Goal: Task Accomplishment & Management: Manage account settings

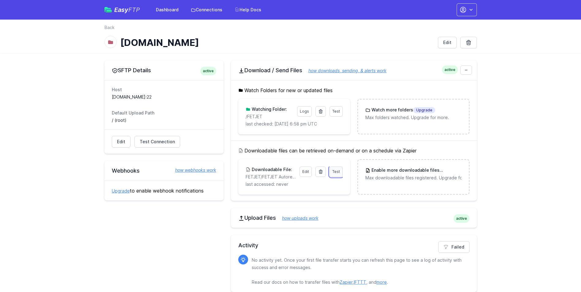
click at [336, 174] on link "Test" at bounding box center [335, 171] width 13 height 10
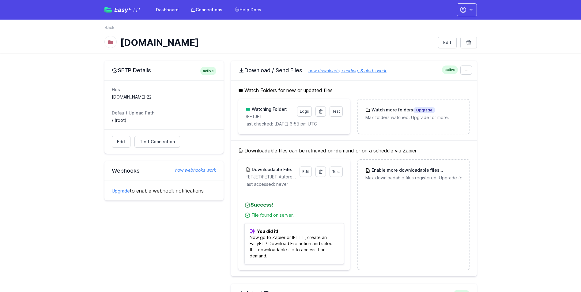
click at [121, 148] on div "Edit Test Connection Results Please address issues below and test again. Contac…" at bounding box center [163, 141] width 119 height 24
click at [120, 138] on link "Edit" at bounding box center [121, 142] width 19 height 12
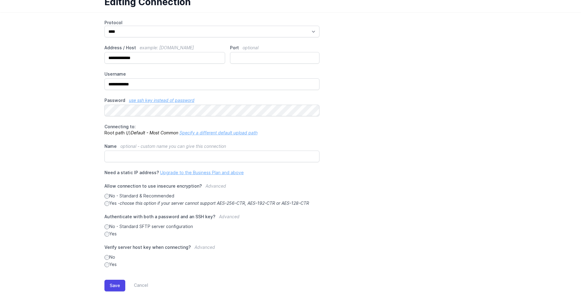
scroll to position [57, 0]
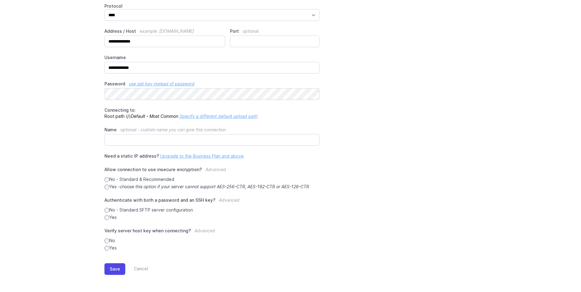
click at [412, 109] on div "**********" at bounding box center [290, 127] width 372 height 248
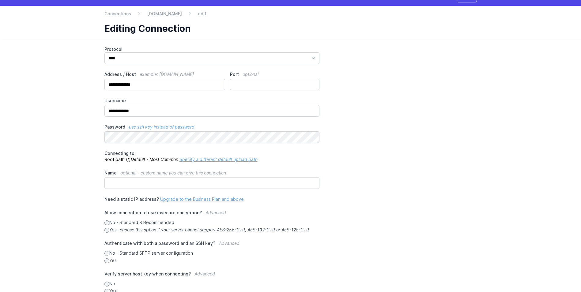
scroll to position [0, 0]
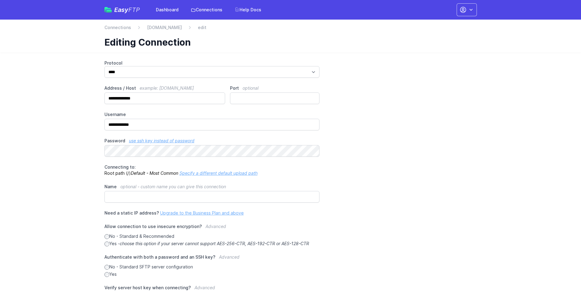
click at [119, 6] on div "Easy FTP Dashboard Connections Help Docs" at bounding box center [184, 9] width 160 height 11
click at [126, 9] on span "Easy FTP" at bounding box center [127, 10] width 26 height 6
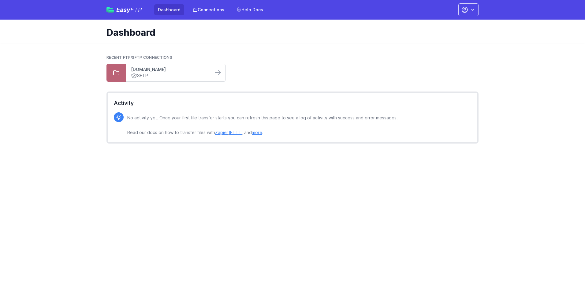
click at [154, 67] on link "[DOMAIN_NAME]" at bounding box center [169, 69] width 77 height 6
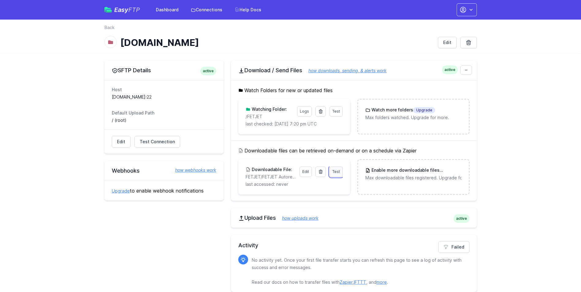
click at [336, 173] on span "Test" at bounding box center [336, 171] width 8 height 5
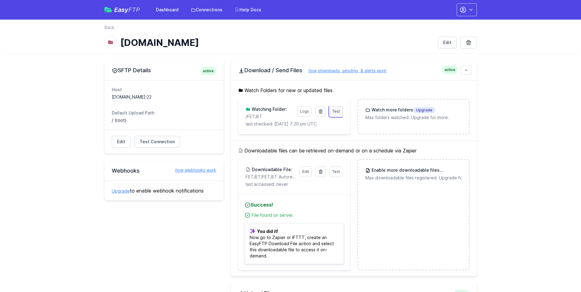
click at [337, 115] on link "Test" at bounding box center [335, 111] width 13 height 10
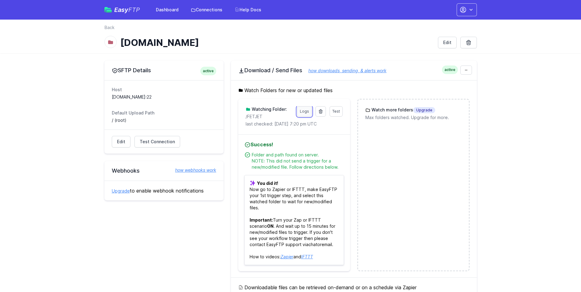
click at [304, 111] on link "Logs" at bounding box center [304, 111] width 15 height 10
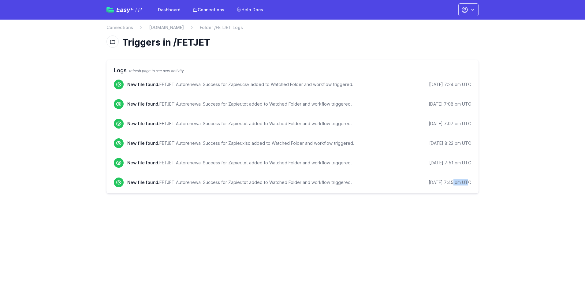
drag, startPoint x: 446, startPoint y: 182, endPoint x: 461, endPoint y: 184, distance: 15.1
click at [461, 184] on div "[DATE] 7:45 pm UTC" at bounding box center [450, 182] width 43 height 6
drag, startPoint x: 461, startPoint y: 184, endPoint x: 491, endPoint y: 194, distance: 31.7
click at [491, 194] on main "Logs refresh page to see new activity New file found. FETJET Autorenewal Succes…" at bounding box center [292, 127] width 585 height 148
drag, startPoint x: 471, startPoint y: 182, endPoint x: 445, endPoint y: 182, distance: 25.7
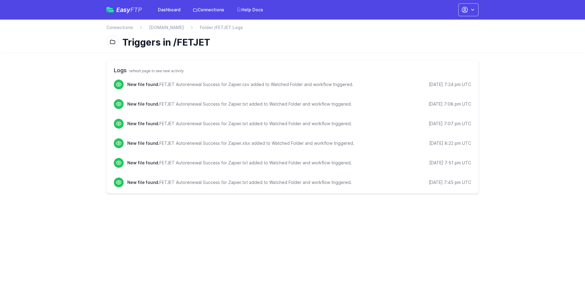
click at [445, 182] on div "9/15/2025 7:45 pm UTC" at bounding box center [450, 182] width 43 height 6
copy div "7:45 pm UTC"
drag, startPoint x: 446, startPoint y: 84, endPoint x: 471, endPoint y: 84, distance: 24.5
click at [471, 84] on div "9/19/2025 7:24 pm UTC" at bounding box center [450, 84] width 42 height 6
drag, startPoint x: 471, startPoint y: 84, endPoint x: 474, endPoint y: 86, distance: 3.9
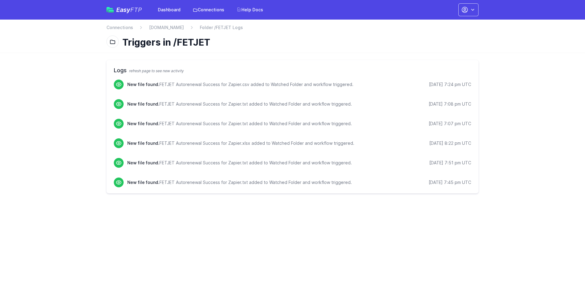
click at [474, 86] on div "Logs refresh page to see new activity New file found. FETJET Autorenewal Succes…" at bounding box center [292, 126] width 372 height 133
drag, startPoint x: 474, startPoint y: 86, endPoint x: 446, endPoint y: 85, distance: 28.5
click at [446, 85] on div "Logs refresh page to see new activity New file found. FETJET Autorenewal Succes…" at bounding box center [292, 126] width 372 height 133
copy ul "7:24 pm UTC"
click at [501, 83] on main "Logs refresh page to see new activity New file found. FETJET Autorenewal Succes…" at bounding box center [292, 127] width 585 height 148
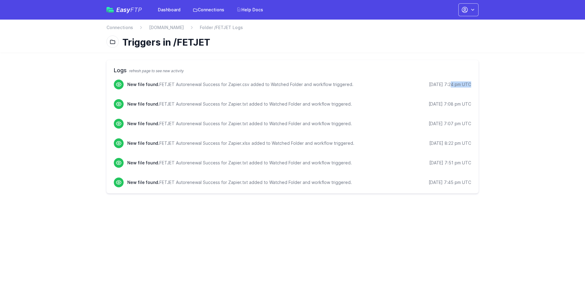
drag, startPoint x: 474, startPoint y: 124, endPoint x: 398, endPoint y: 79, distance: 88.7
click at [398, 79] on div "Logs refresh page to see new activity New file found. FETJET Autorenewal Succes…" at bounding box center [292, 126] width 372 height 133
click at [495, 131] on main "Logs refresh page to see new activity New file found. FETJET Autorenewal Succes…" at bounding box center [292, 127] width 585 height 148
drag, startPoint x: 474, startPoint y: 124, endPoint x: 416, endPoint y: 119, distance: 58.3
click at [416, 119] on div "Logs refresh page to see new activity New file found. FETJET Autorenewal Succes…" at bounding box center [292, 126] width 372 height 133
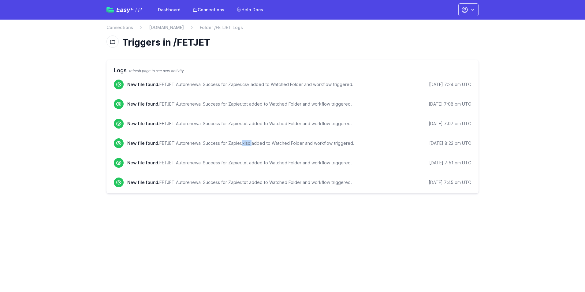
click at [240, 144] on p "New file found. FETJET Autorenewal Success for Zapier.xlsx added to Watched Fol…" at bounding box center [240, 143] width 227 height 6
drag, startPoint x: 240, startPoint y: 144, endPoint x: 236, endPoint y: 121, distance: 23.6
click at [236, 121] on p "New file found. FETJET Autorenewal Success for Zapier.txt added to Watched Fold…" at bounding box center [239, 124] width 225 height 6
drag, startPoint x: 236, startPoint y: 121, endPoint x: 232, endPoint y: 102, distance: 19.6
click at [232, 102] on p "New file found. FETJET Autorenewal Success for Zapier.txt added to Watched Fold…" at bounding box center [239, 104] width 225 height 6
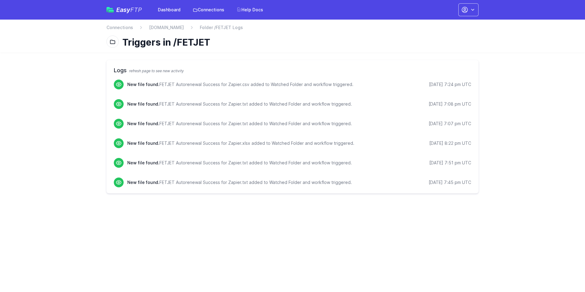
drag, startPoint x: 232, startPoint y: 102, endPoint x: 238, endPoint y: 83, distance: 19.8
click at [222, 80] on div "New file found. FETJET Autorenewal Success for Zapier.csv added to Watched Fold…" at bounding box center [299, 85] width 344 height 10
drag, startPoint x: 241, startPoint y: 83, endPoint x: 251, endPoint y: 85, distance: 10.3
click at [251, 85] on p "New file found. FETJET Autorenewal Success for Zapier.csv added to Watched Fold…" at bounding box center [240, 84] width 226 height 6
drag, startPoint x: 251, startPoint y: 85, endPoint x: 278, endPoint y: 106, distance: 34.2
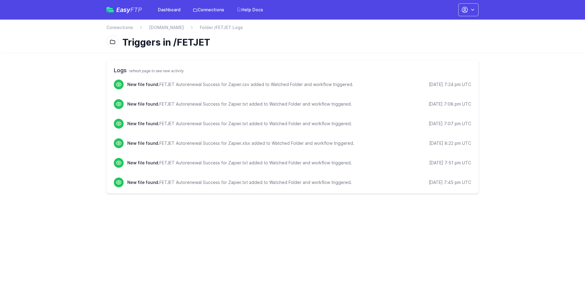
click at [278, 106] on p "New file found. FETJET Autorenewal Success for Zapier.txt added to Watched Fold…" at bounding box center [239, 104] width 225 height 6
click at [165, 25] on link "[DOMAIN_NAME]" at bounding box center [166, 27] width 35 height 6
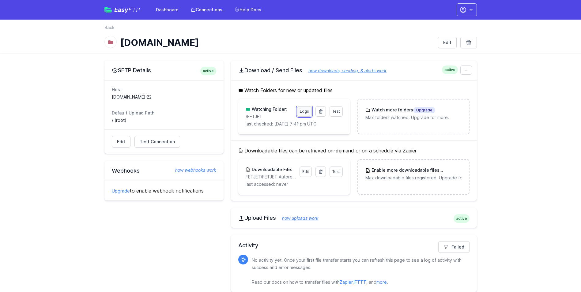
click at [305, 111] on link "Logs" at bounding box center [304, 111] width 15 height 10
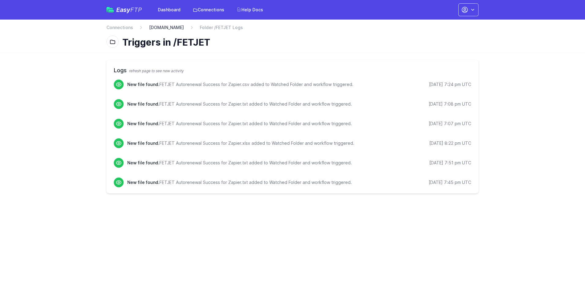
click at [155, 26] on link "[DOMAIN_NAME]" at bounding box center [166, 27] width 35 height 6
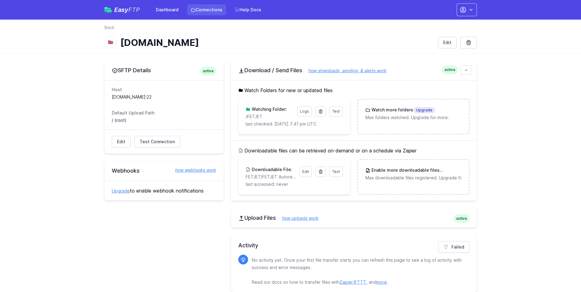
click at [199, 11] on link "Connections" at bounding box center [206, 9] width 39 height 11
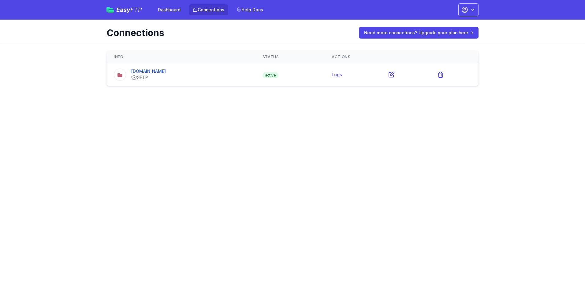
click at [121, 77] on icon at bounding box center [120, 75] width 6 height 6
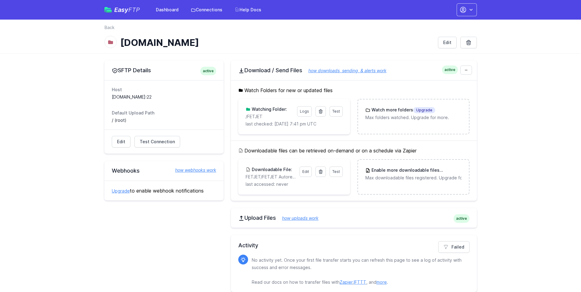
click at [106, 24] on div "back Back [DOMAIN_NAME] Edit" at bounding box center [291, 37] width 392 height 34
click at [106, 26] on link "Back" at bounding box center [109, 27] width 10 height 6
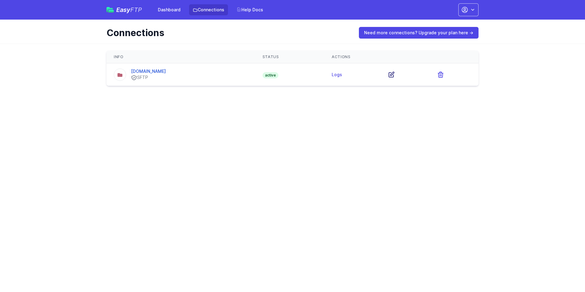
click at [388, 74] on icon at bounding box center [391, 74] width 7 height 7
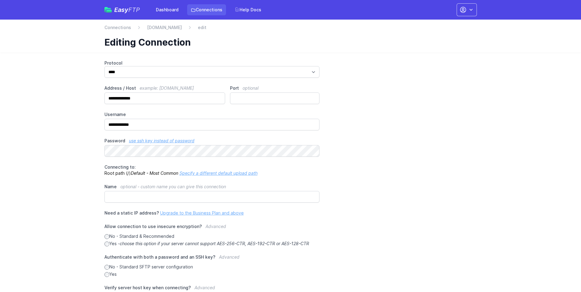
click at [203, 6] on link "Connections" at bounding box center [206, 9] width 39 height 11
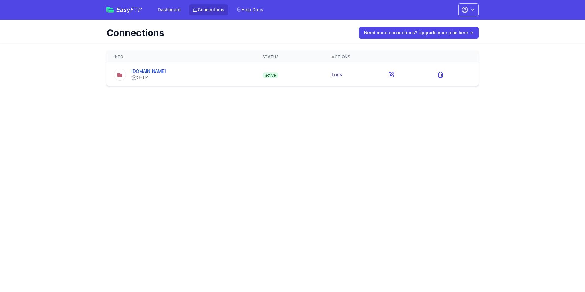
click at [337, 73] on link "Logs" at bounding box center [337, 74] width 10 height 5
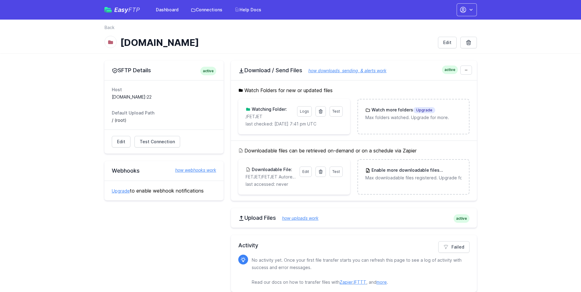
click at [296, 112] on div "Test Logs Watching Folder: /FETJET last checked: 9/19/2025 7:41 pm UTC" at bounding box center [293, 116] width 97 height 21
click at [301, 110] on link "Logs" at bounding box center [304, 111] width 15 height 10
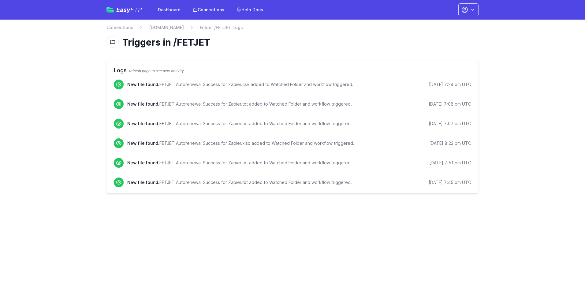
drag, startPoint x: 446, startPoint y: 87, endPoint x: 477, endPoint y: 85, distance: 31.6
click at [477, 85] on div "Logs refresh page to see new activity New file found. FETJET Autorenewal Succes…" at bounding box center [292, 126] width 372 height 133
drag, startPoint x: 477, startPoint y: 85, endPoint x: 525, endPoint y: 107, distance: 52.3
click at [525, 107] on main "Logs refresh page to see new activity New file found. FETJET Autorenewal Succes…" at bounding box center [292, 127] width 585 height 148
click at [166, 10] on link "Dashboard" at bounding box center [169, 9] width 30 height 11
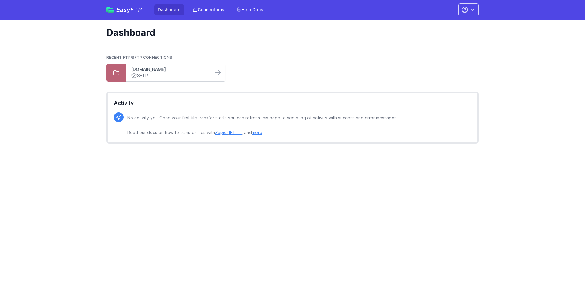
click at [173, 70] on link "[DOMAIN_NAME]" at bounding box center [169, 69] width 77 height 6
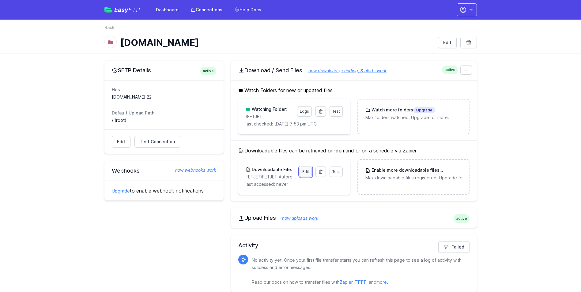
click at [303, 170] on link "Edit" at bounding box center [305, 171] width 12 height 10
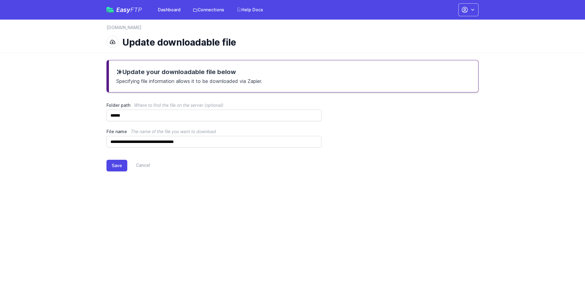
drag, startPoint x: 569, startPoint y: 0, endPoint x: 426, endPoint y: 197, distance: 243.4
click at [426, 189] on html "Easy FTP Dashboard Connections Help Docs Account Settings Your Profile Contact …" at bounding box center [292, 94] width 585 height 189
drag, startPoint x: 193, startPoint y: 207, endPoint x: 131, endPoint y: 169, distance: 72.6
click at [193, 189] on html "Easy FTP Dashboard Connections Help Docs Account Settings Your Profile Contact …" at bounding box center [292, 94] width 585 height 189
click at [116, 166] on button "Save" at bounding box center [116, 166] width 21 height 12
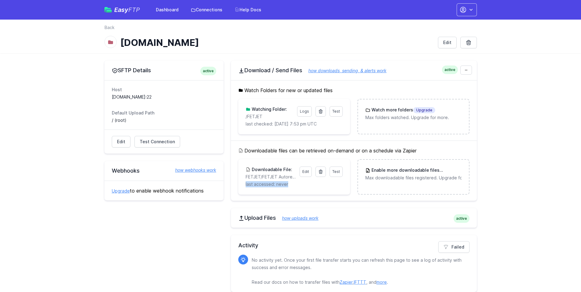
drag, startPoint x: 244, startPoint y: 184, endPoint x: 292, endPoint y: 186, distance: 48.1
click at [292, 186] on div "Test Edit Downloadable File: FETJET/FETJET Autorenewal Success for Zapier.csv l…" at bounding box center [294, 176] width 112 height 35
drag, startPoint x: 292, startPoint y: 186, endPoint x: 313, endPoint y: 189, distance: 20.7
click at [311, 190] on div "Test Edit Downloadable File: FETJET/FETJET Autorenewal Success for Zapier.csv l…" at bounding box center [294, 176] width 112 height 35
click at [336, 172] on span "Test" at bounding box center [336, 171] width 8 height 5
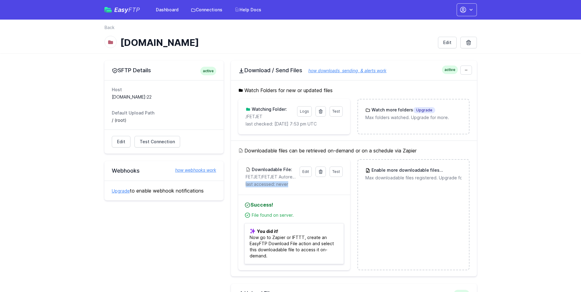
drag, startPoint x: 332, startPoint y: 151, endPoint x: 431, endPoint y: 148, distance: 99.2
click at [431, 148] on h5 "Downloadable files can be retrieved on-demand or on a schedule via Zapier" at bounding box center [353, 150] width 231 height 7
click at [163, 143] on span "Test Connection" at bounding box center [157, 142] width 35 height 6
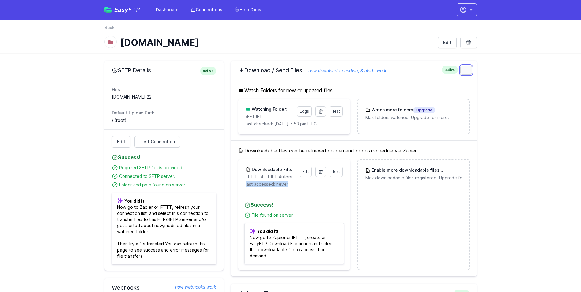
click at [466, 69] on icon at bounding box center [466, 70] width 4 height 4
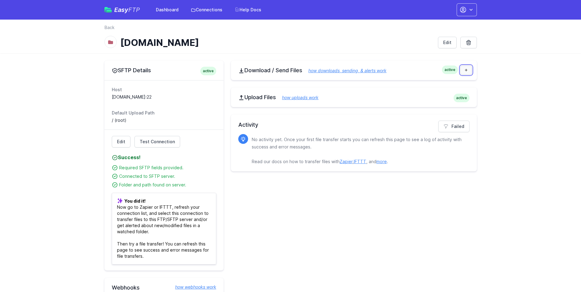
click at [466, 69] on icon at bounding box center [465, 70] width 2 height 2
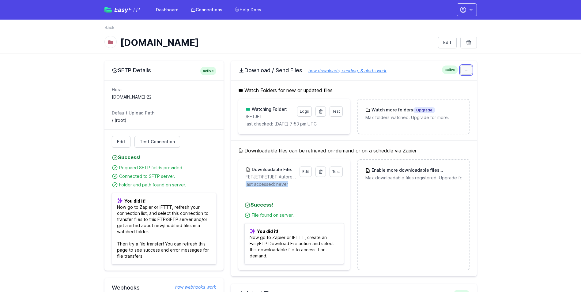
click at [466, 69] on icon at bounding box center [466, 70] width 4 height 4
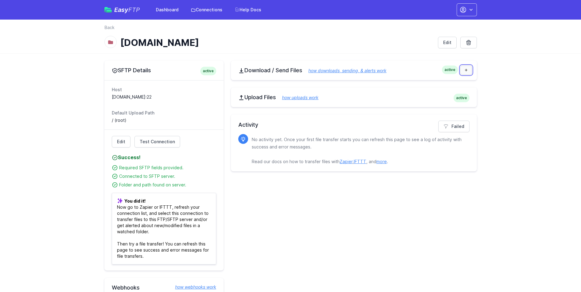
click at [470, 73] on link at bounding box center [466, 69] width 12 height 9
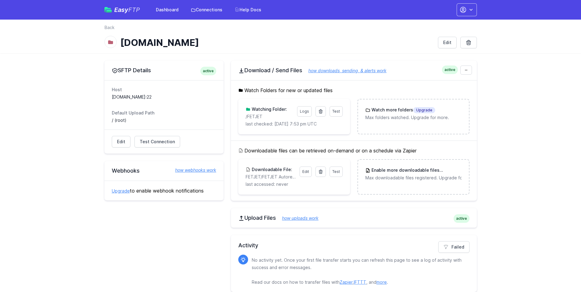
click at [296, 44] on h1 "[DOMAIN_NAME]" at bounding box center [276, 42] width 312 height 11
click at [461, 9] on icon "button" at bounding box center [462, 9] width 7 height 7
click at [394, 19] on div "Easy FTP Dashboard Connections Help Docs Account Settings Your Profile Contact …" at bounding box center [290, 10] width 372 height 20
click at [439, 24] on link "Account Settings" at bounding box center [447, 25] width 59 height 11
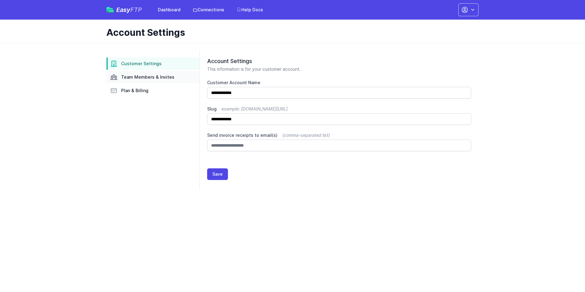
click at [134, 78] on span "Team Members & Invites" at bounding box center [147, 77] width 53 height 6
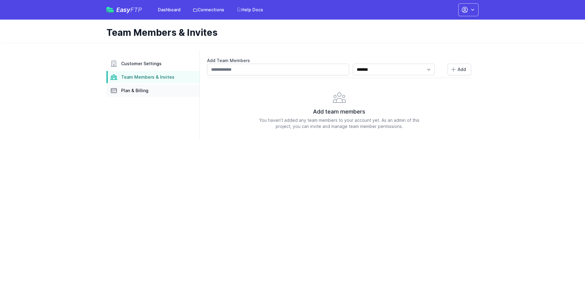
click at [132, 91] on span "Plan & Billing" at bounding box center [134, 91] width 27 height 6
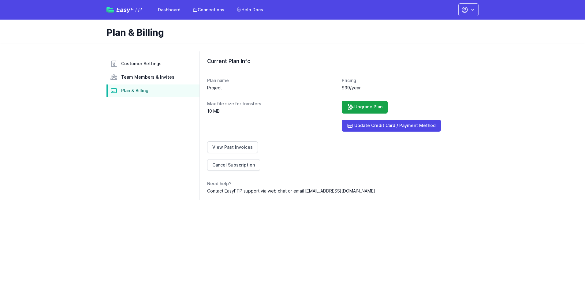
click at [135, 64] on span "Customer Settings" at bounding box center [141, 64] width 40 height 6
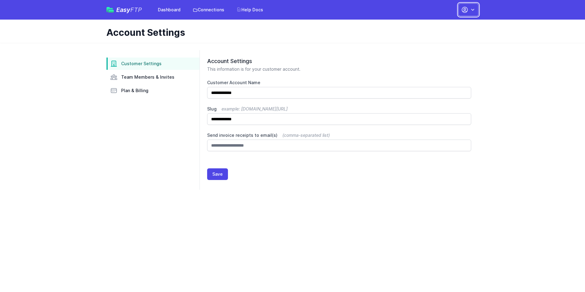
click at [469, 11] on button "button" at bounding box center [468, 9] width 20 height 13
click at [437, 39] on link "Your Profile" at bounding box center [449, 36] width 59 height 11
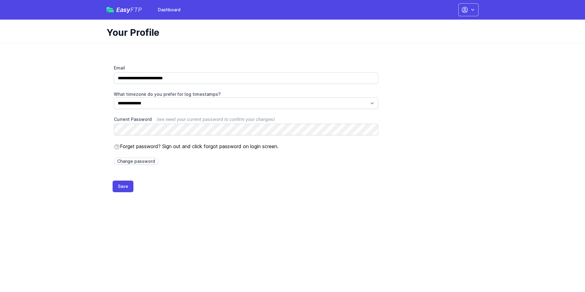
drag, startPoint x: 236, startPoint y: 25, endPoint x: 146, endPoint y: 7, distance: 91.9
click at [235, 24] on div "Your Profile" at bounding box center [293, 31] width 392 height 23
click at [125, 7] on span "Easy FTP" at bounding box center [129, 10] width 26 height 6
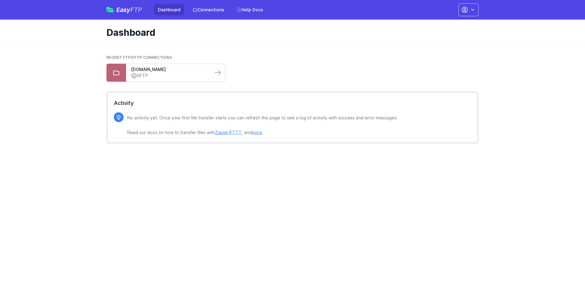
click at [167, 74] on link "SFTP" at bounding box center [169, 76] width 77 height 6
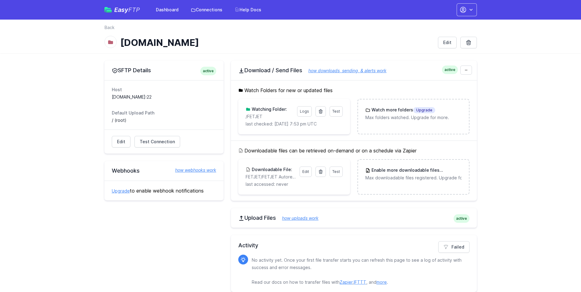
click at [384, 31] on nav "Back" at bounding box center [290, 29] width 372 height 10
click at [113, 43] on icon at bounding box center [110, 42] width 6 height 6
drag, startPoint x: 150, startPoint y: 142, endPoint x: 159, endPoint y: 146, distance: 10.5
click at [150, 142] on span "Test Connection" at bounding box center [157, 142] width 35 height 6
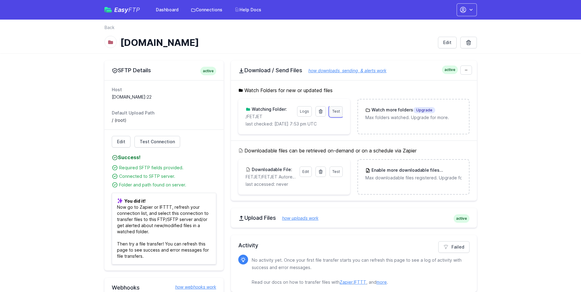
click at [336, 110] on span "Test" at bounding box center [336, 111] width 8 height 5
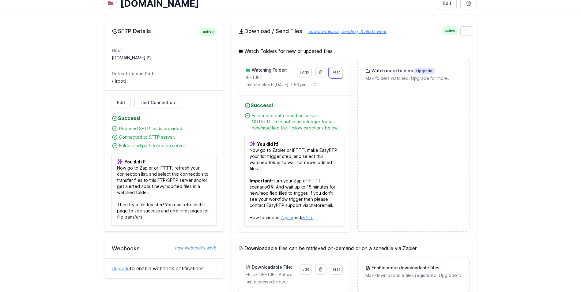
scroll to position [92, 0]
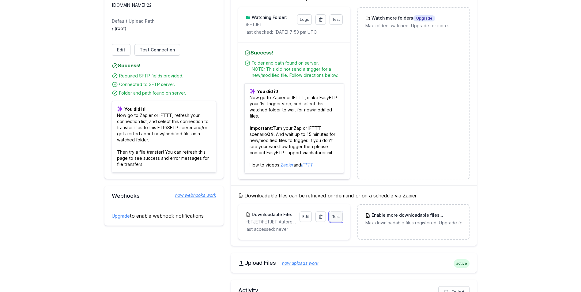
click at [337, 213] on link "Test" at bounding box center [335, 216] width 13 height 10
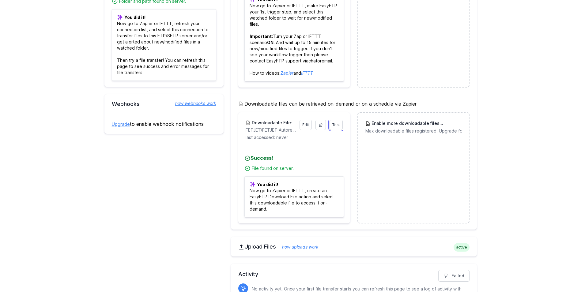
scroll to position [0, 0]
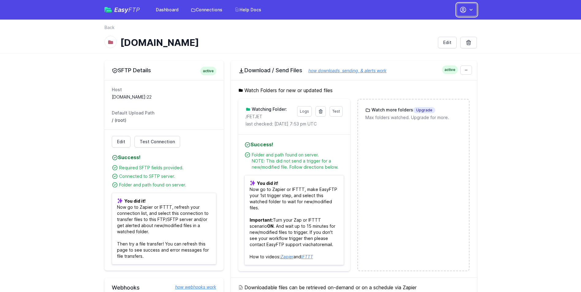
click at [466, 6] on button "button" at bounding box center [466, 9] width 20 height 13
click at [445, 36] on link "Your Profile" at bounding box center [447, 36] width 59 height 11
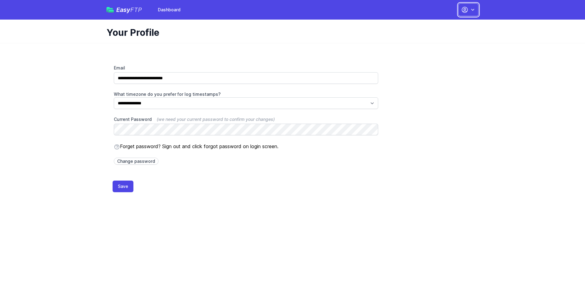
click at [471, 7] on icon "button" at bounding box center [473, 10] width 6 height 6
click at [114, 17] on div "Easy FTP Dashboard Dashboard Contact EasyFTP Set up Zapier Sign out Open main m…" at bounding box center [292, 10] width 372 height 20
click at [117, 13] on span "Easy FTP" at bounding box center [129, 10] width 26 height 6
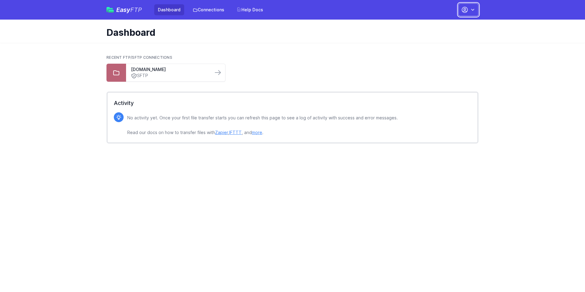
click at [474, 4] on button "button" at bounding box center [468, 9] width 20 height 13
drag, startPoint x: 446, startPoint y: 25, endPoint x: 458, endPoint y: 22, distance: 12.4
click at [446, 25] on link "Account Settings" at bounding box center [449, 25] width 59 height 11
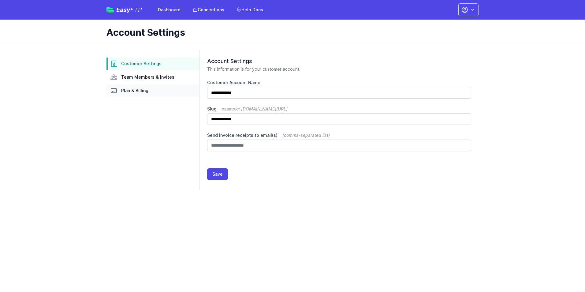
click at [147, 93] on link "Plan & Billing" at bounding box center [152, 90] width 93 height 12
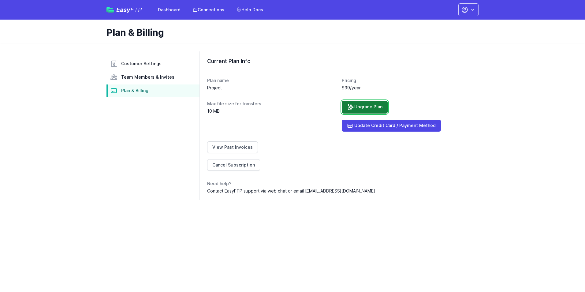
click at [359, 106] on link "Upgrade Plan" at bounding box center [365, 107] width 46 height 13
click at [136, 8] on span "FTP" at bounding box center [136, 9] width 12 height 7
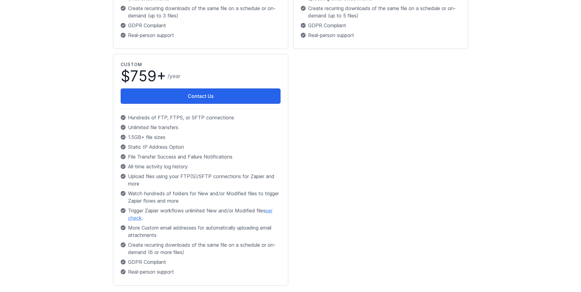
scroll to position [337, 0]
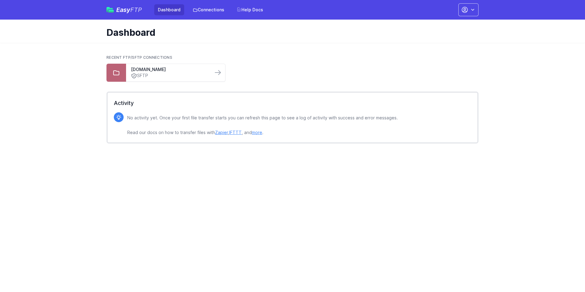
click at [119, 72] on icon at bounding box center [116, 72] width 7 height 7
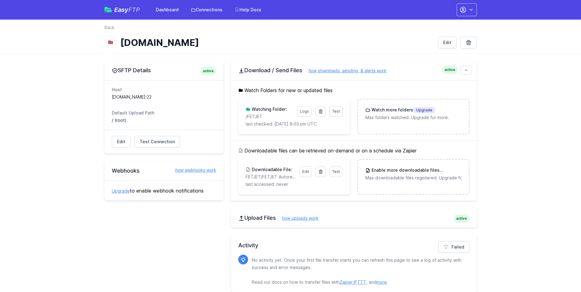
click at [113, 40] on icon at bounding box center [110, 42] width 6 height 6
click at [446, 41] on link "Edit" at bounding box center [447, 43] width 19 height 12
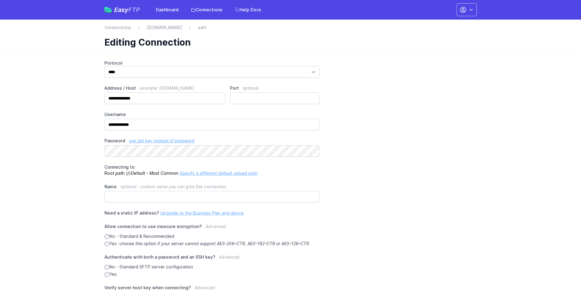
click at [128, 10] on span "FTP" at bounding box center [134, 9] width 12 height 7
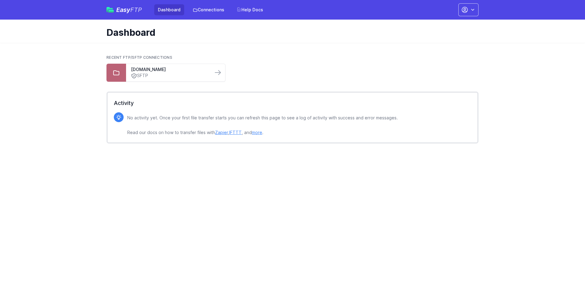
click at [272, 40] on div "Dashboard" at bounding box center [293, 31] width 392 height 23
